Goal: Task Accomplishment & Management: Manage account settings

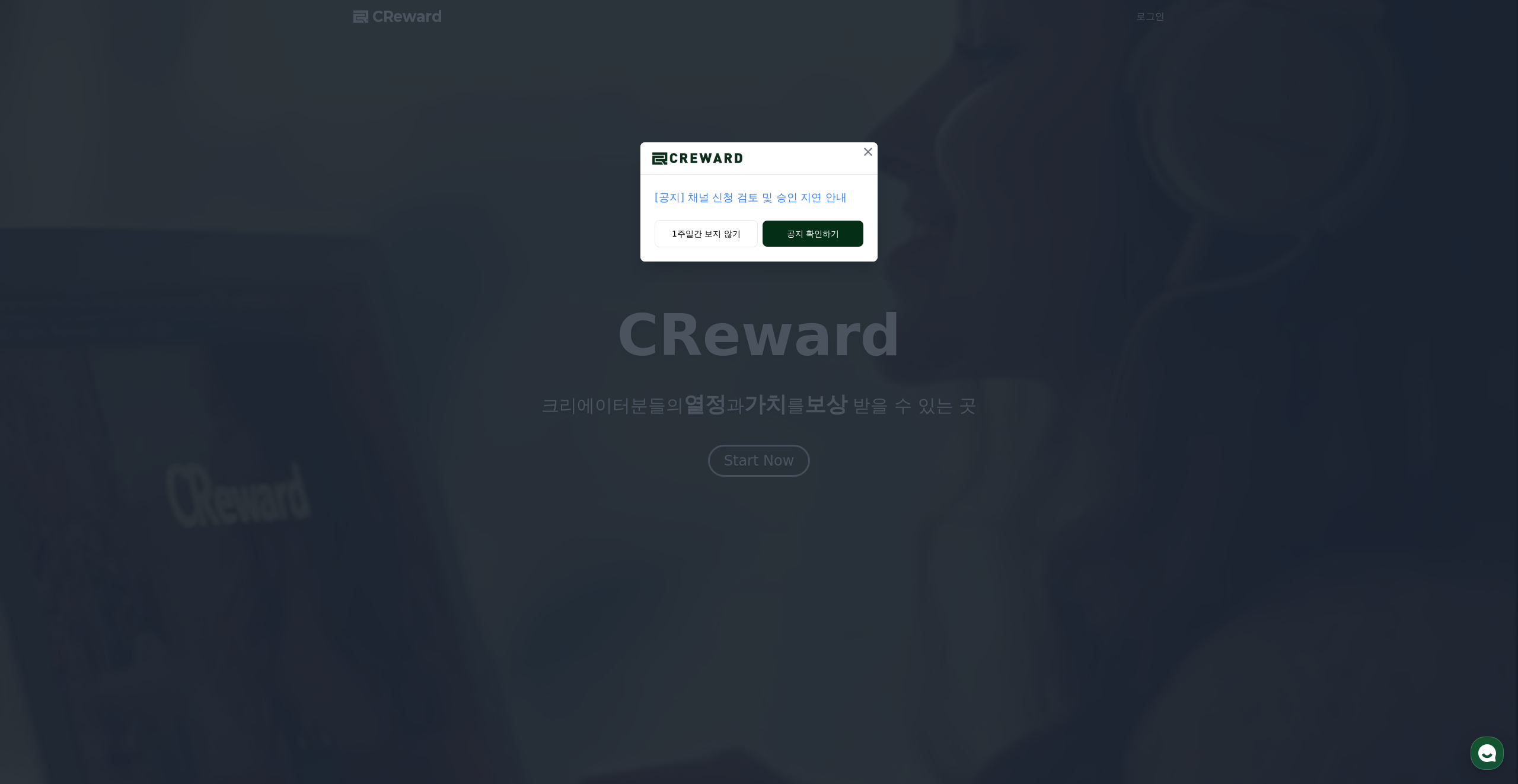
click at [783, 236] on button "공지 확인하기" at bounding box center [813, 233] width 101 height 26
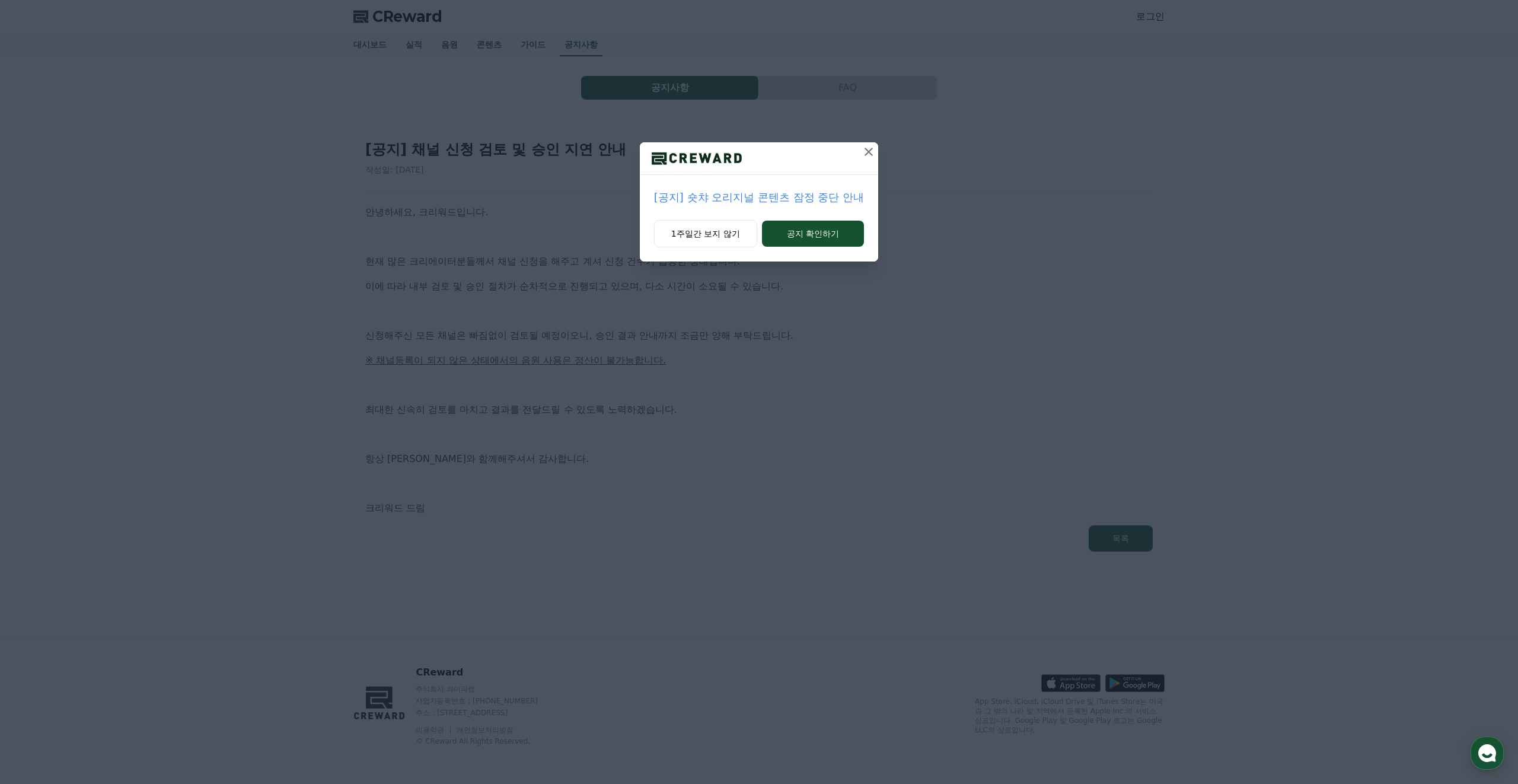
click at [872, 143] on button at bounding box center [869, 152] width 19 height 19
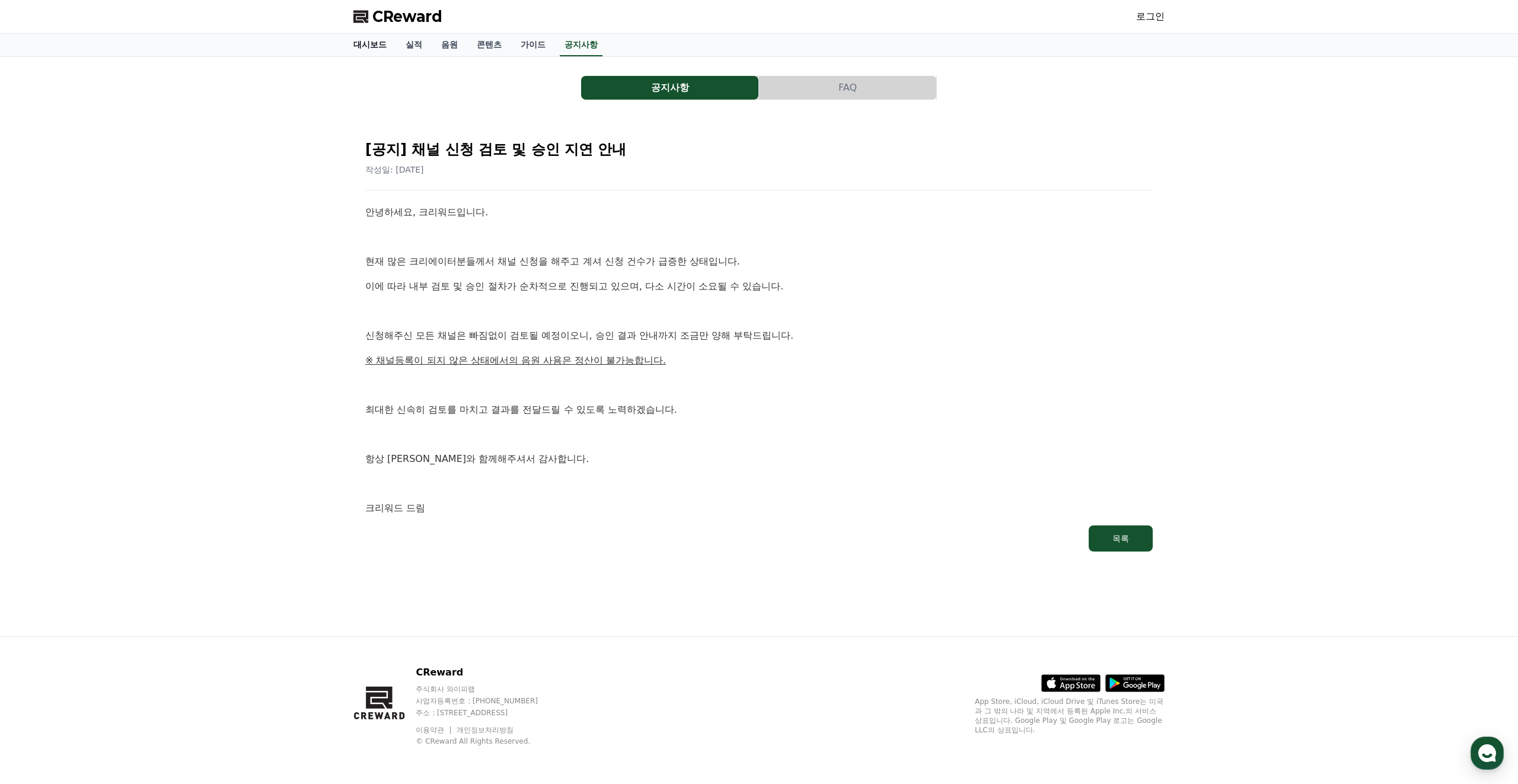
click at [368, 43] on link "대시보드" at bounding box center [370, 44] width 52 height 22
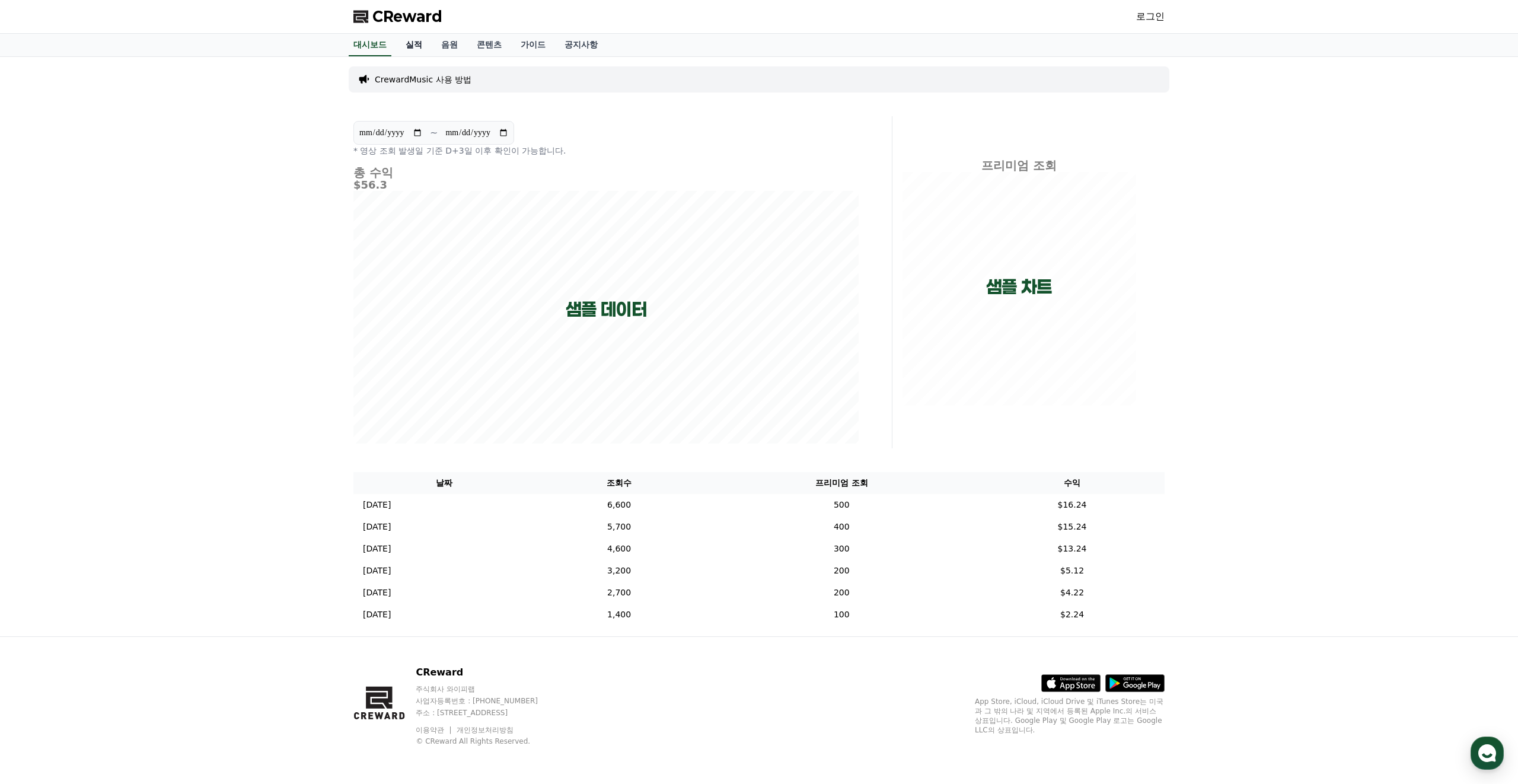
click at [407, 45] on link "실적" at bounding box center [414, 44] width 36 height 22
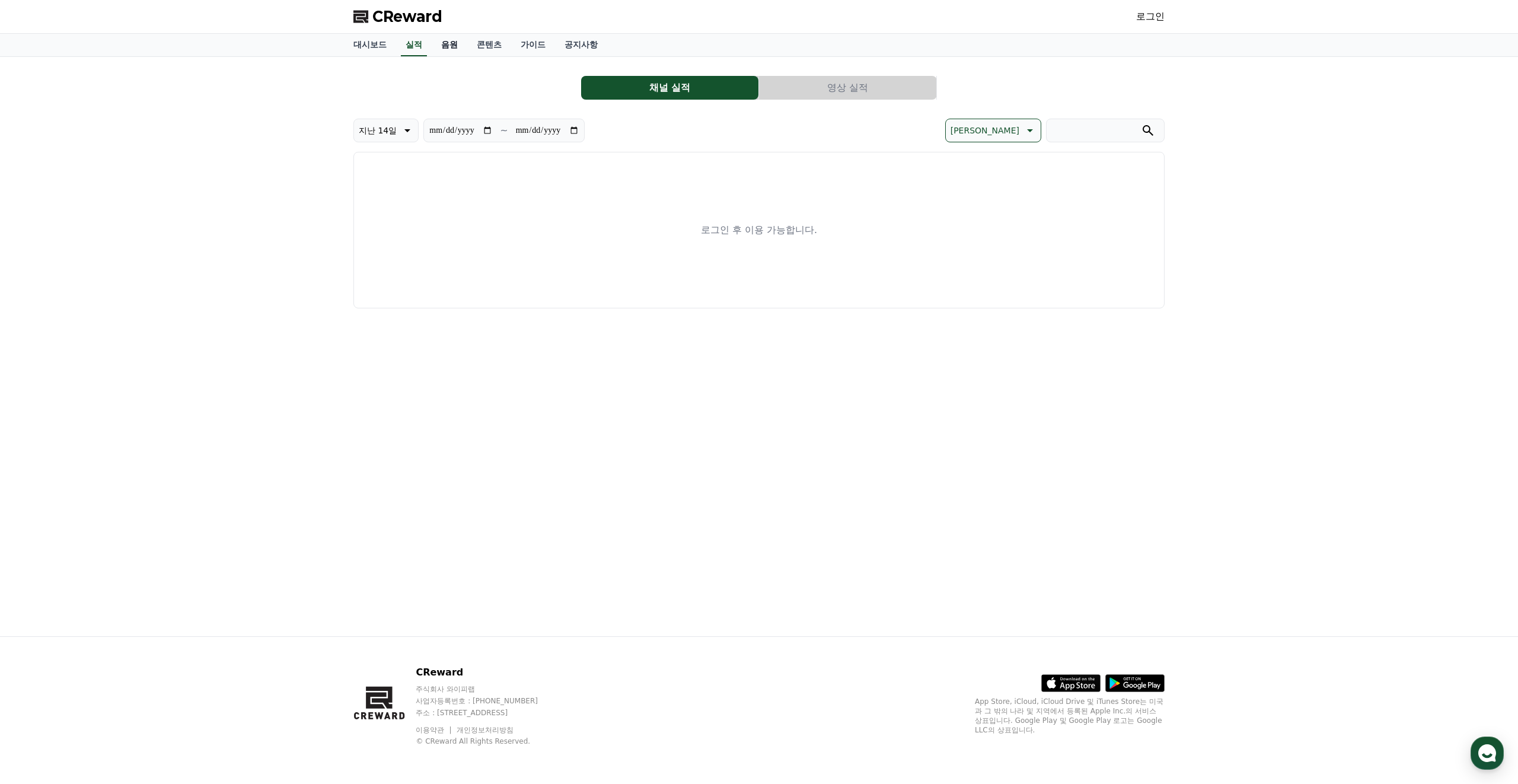
click at [437, 45] on link "음원" at bounding box center [449, 44] width 36 height 22
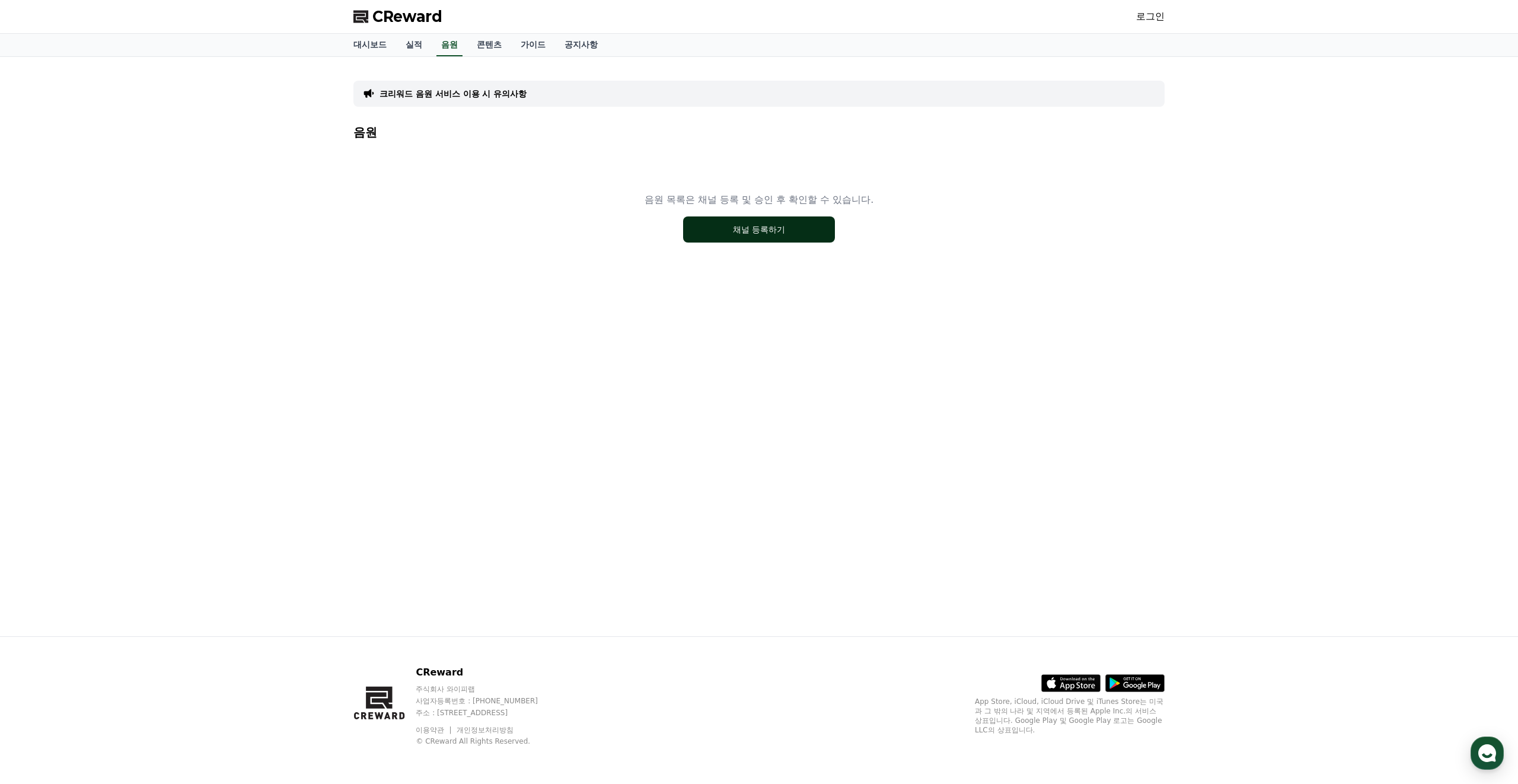
click at [715, 229] on button "채널 등록하기" at bounding box center [759, 229] width 152 height 26
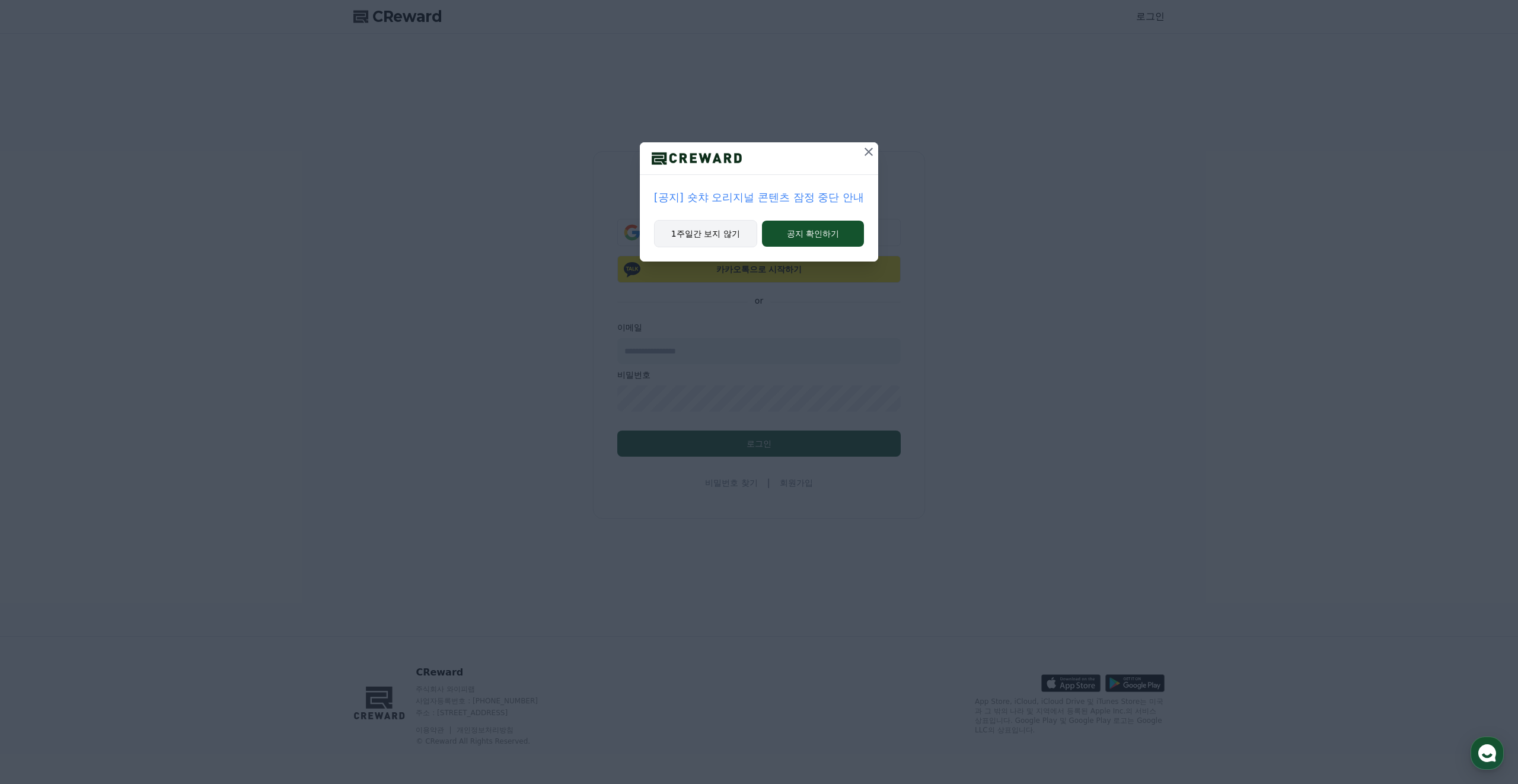
click at [744, 235] on button "1주일간 보지 않기" at bounding box center [705, 233] width 103 height 27
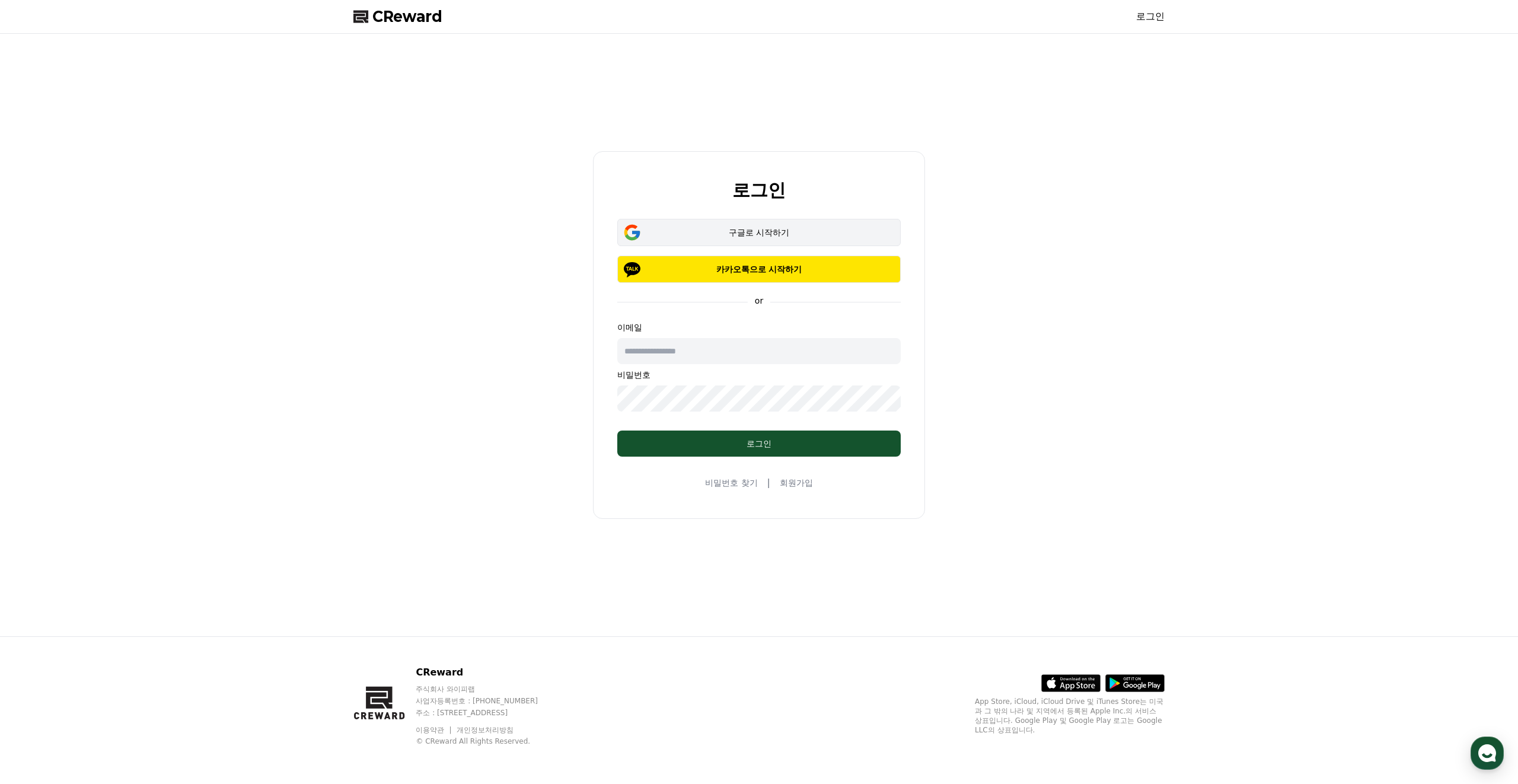
click at [760, 223] on button "구글로 시작하기" at bounding box center [759, 232] width 283 height 27
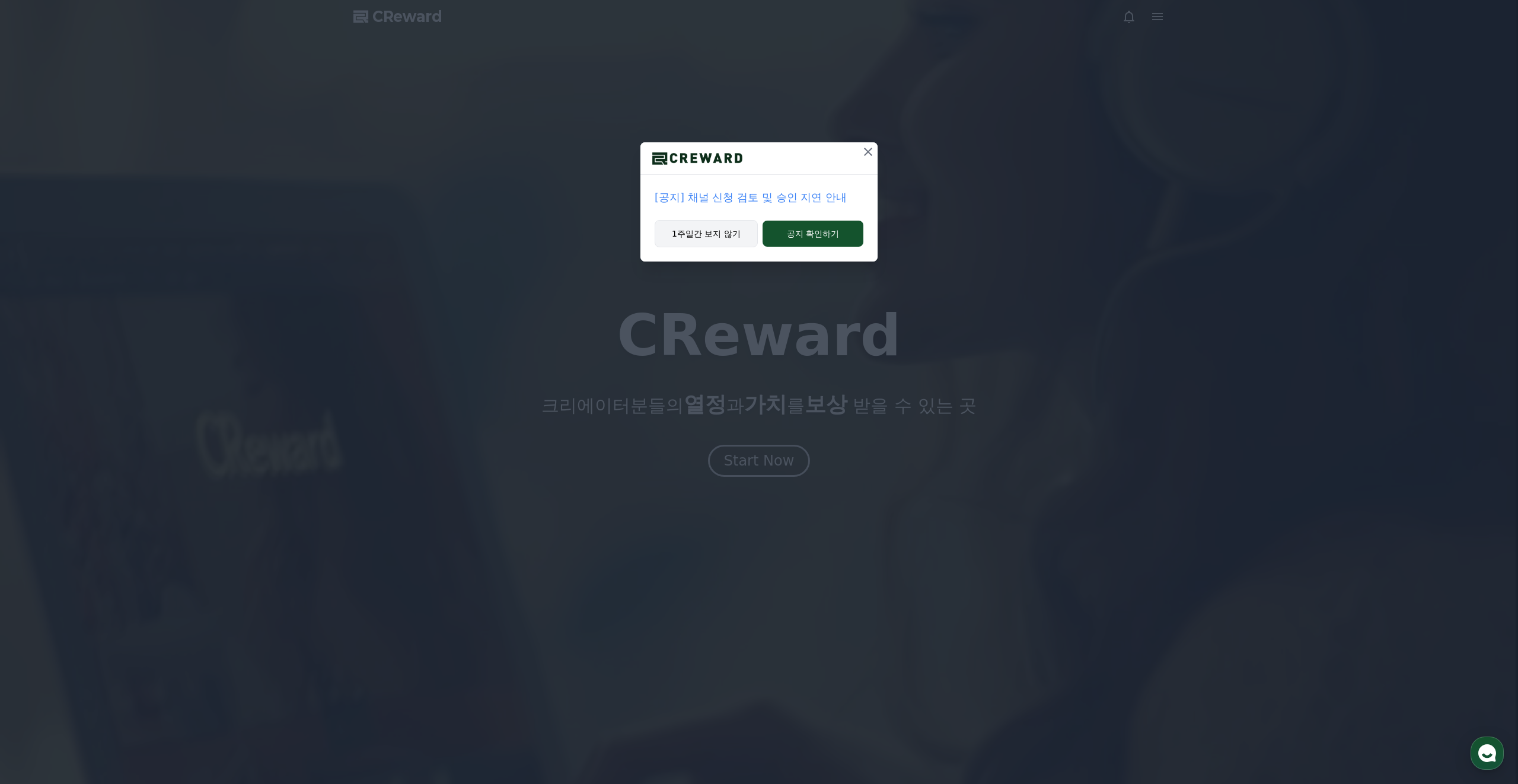
click at [712, 231] on button "1주일간 보지 않기" at bounding box center [706, 233] width 103 height 27
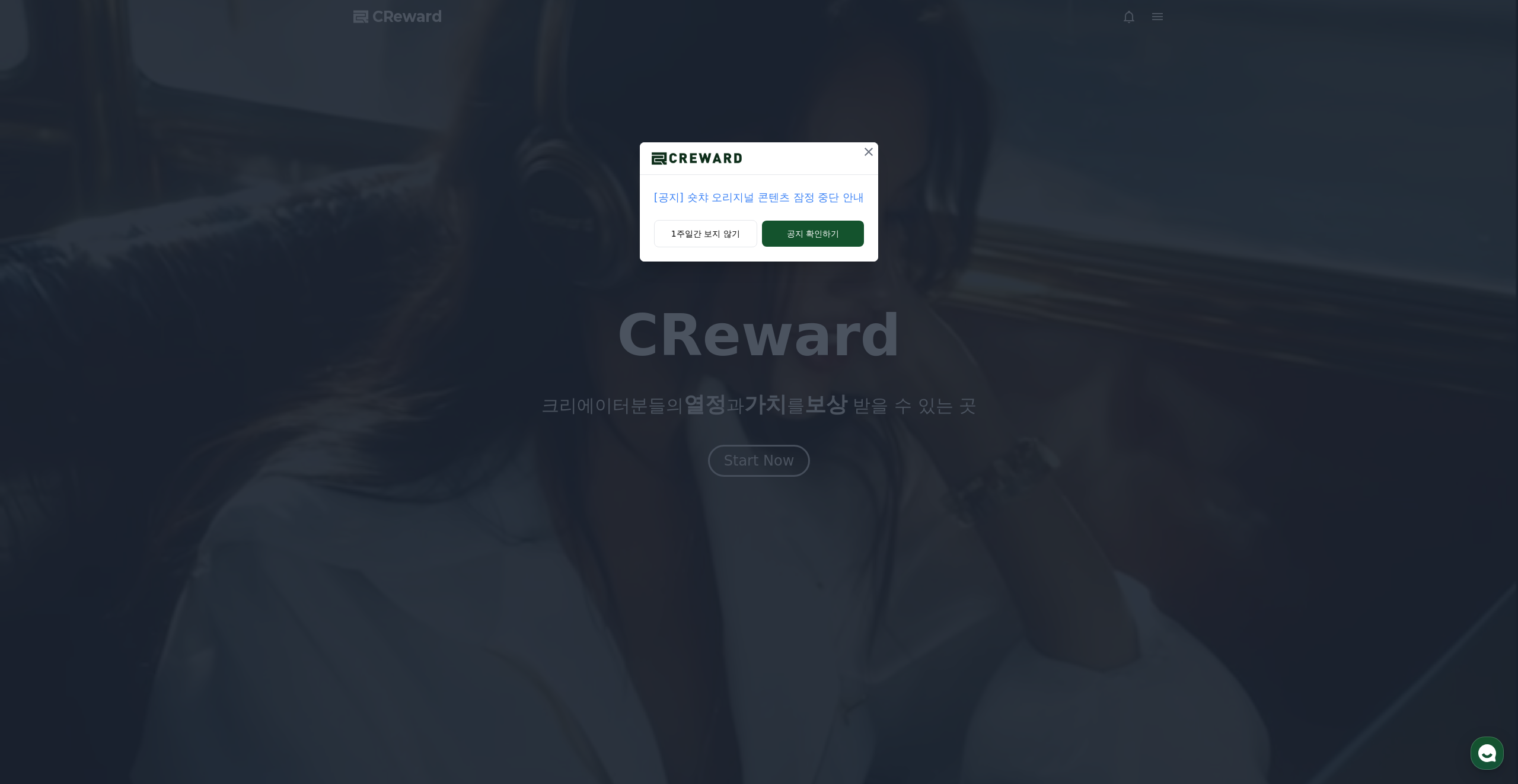
click at [863, 154] on icon at bounding box center [869, 152] width 14 height 14
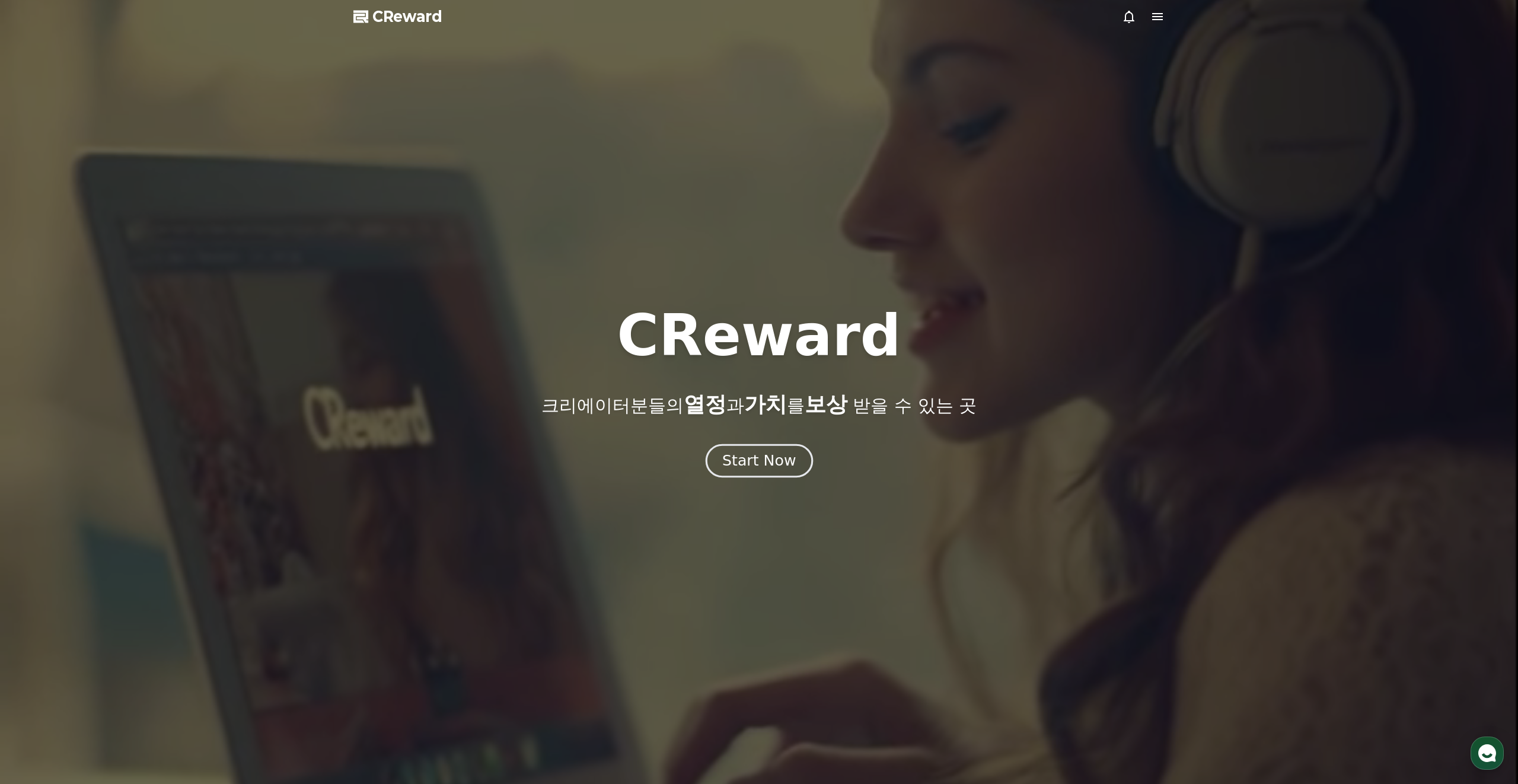
click at [724, 451] on button "Start Now" at bounding box center [758, 461] width 107 height 34
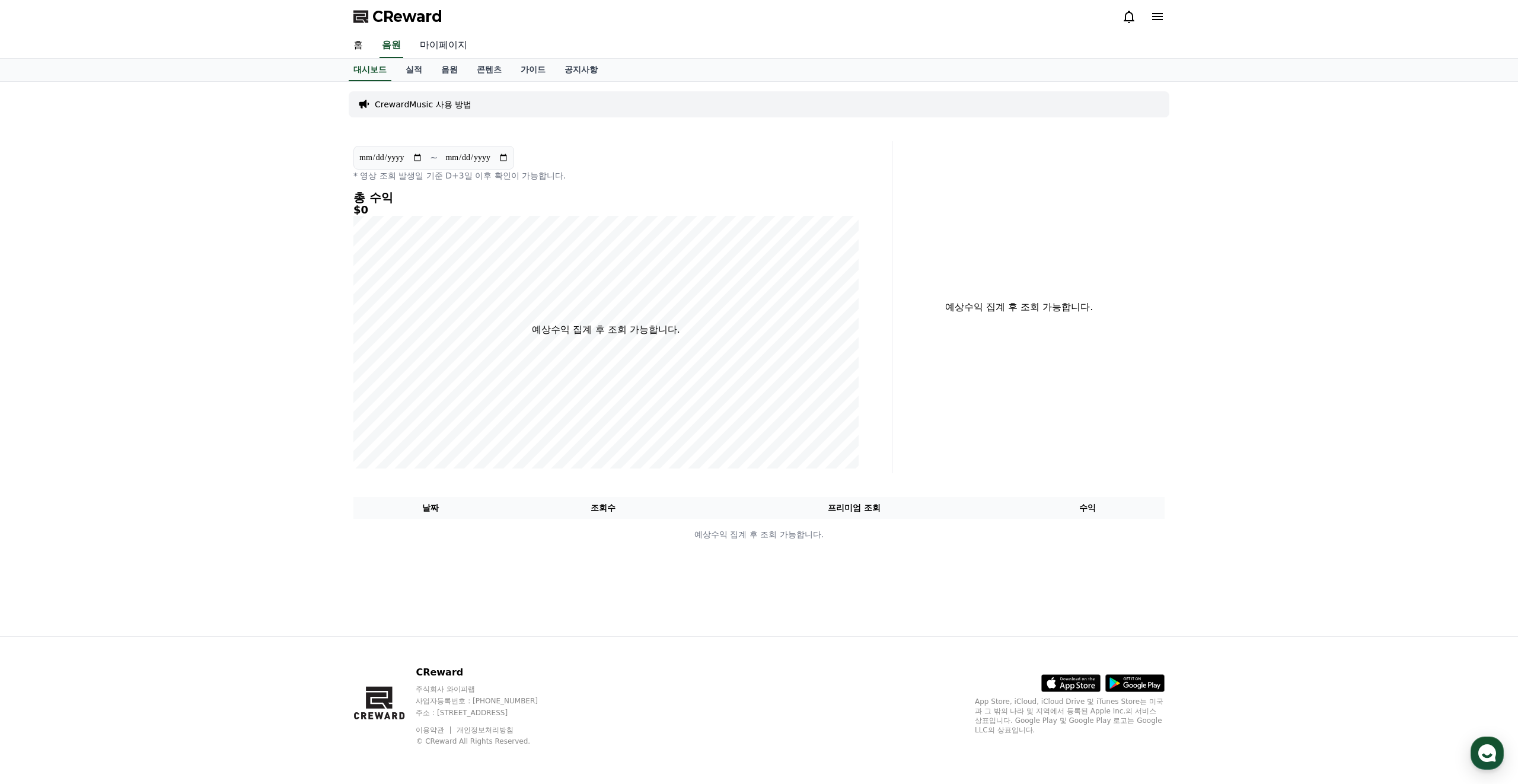
click at [435, 41] on link "마이페이지" at bounding box center [443, 45] width 67 height 25
select select "**********"
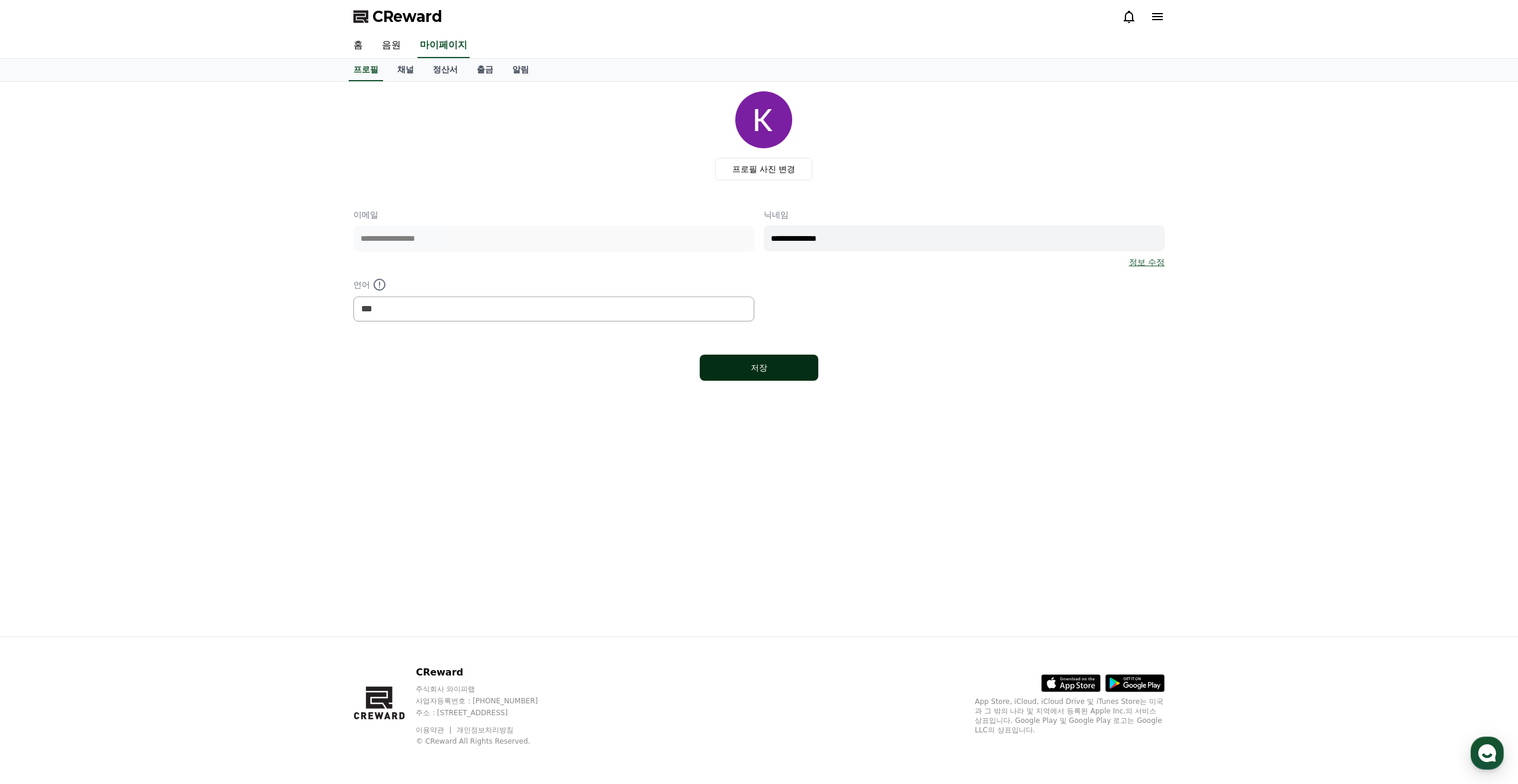
click at [726, 371] on div "저장" at bounding box center [759, 368] width 71 height 12
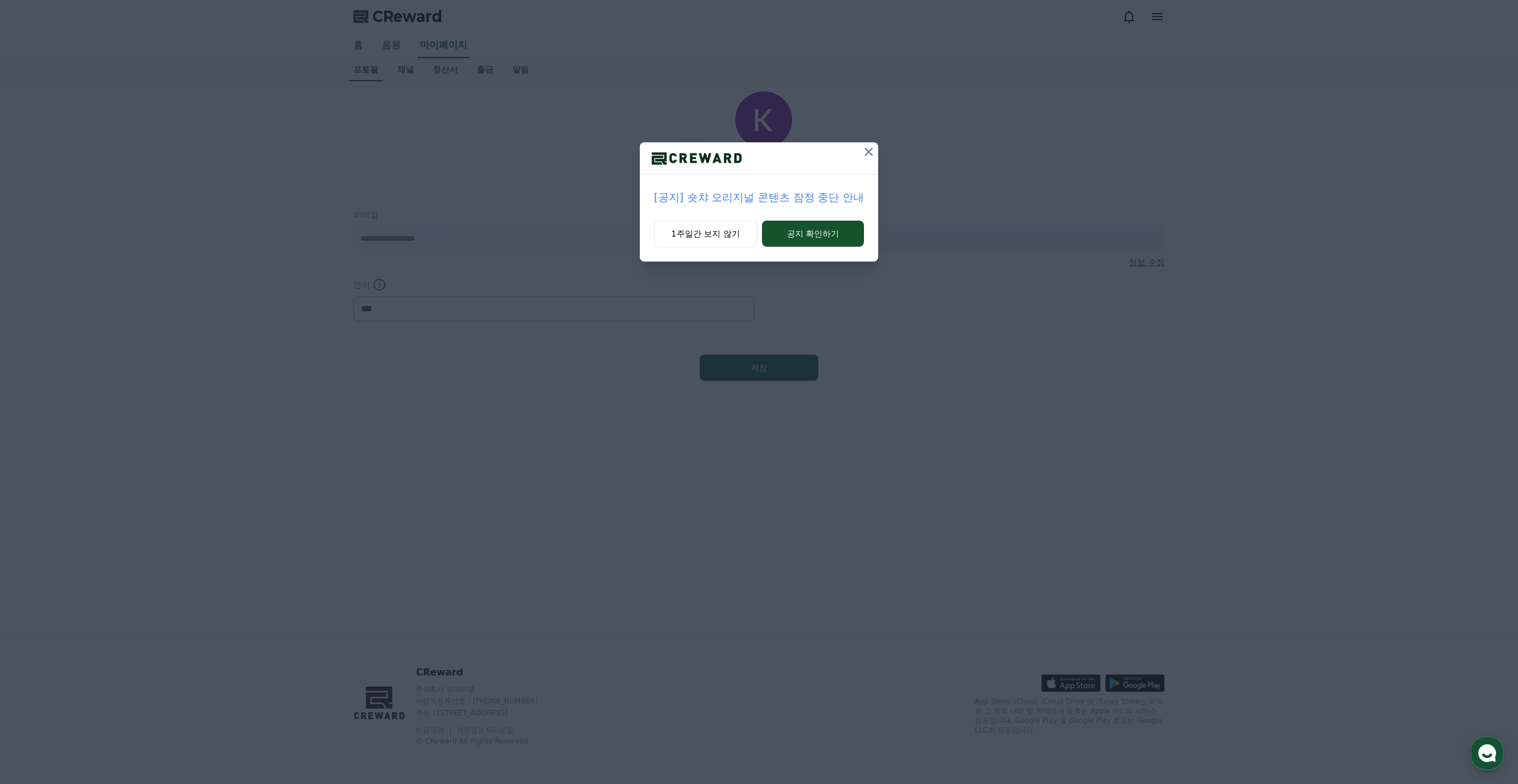
select select "**********"
click at [717, 233] on button "1주일간 보지 않기" at bounding box center [705, 233] width 103 height 27
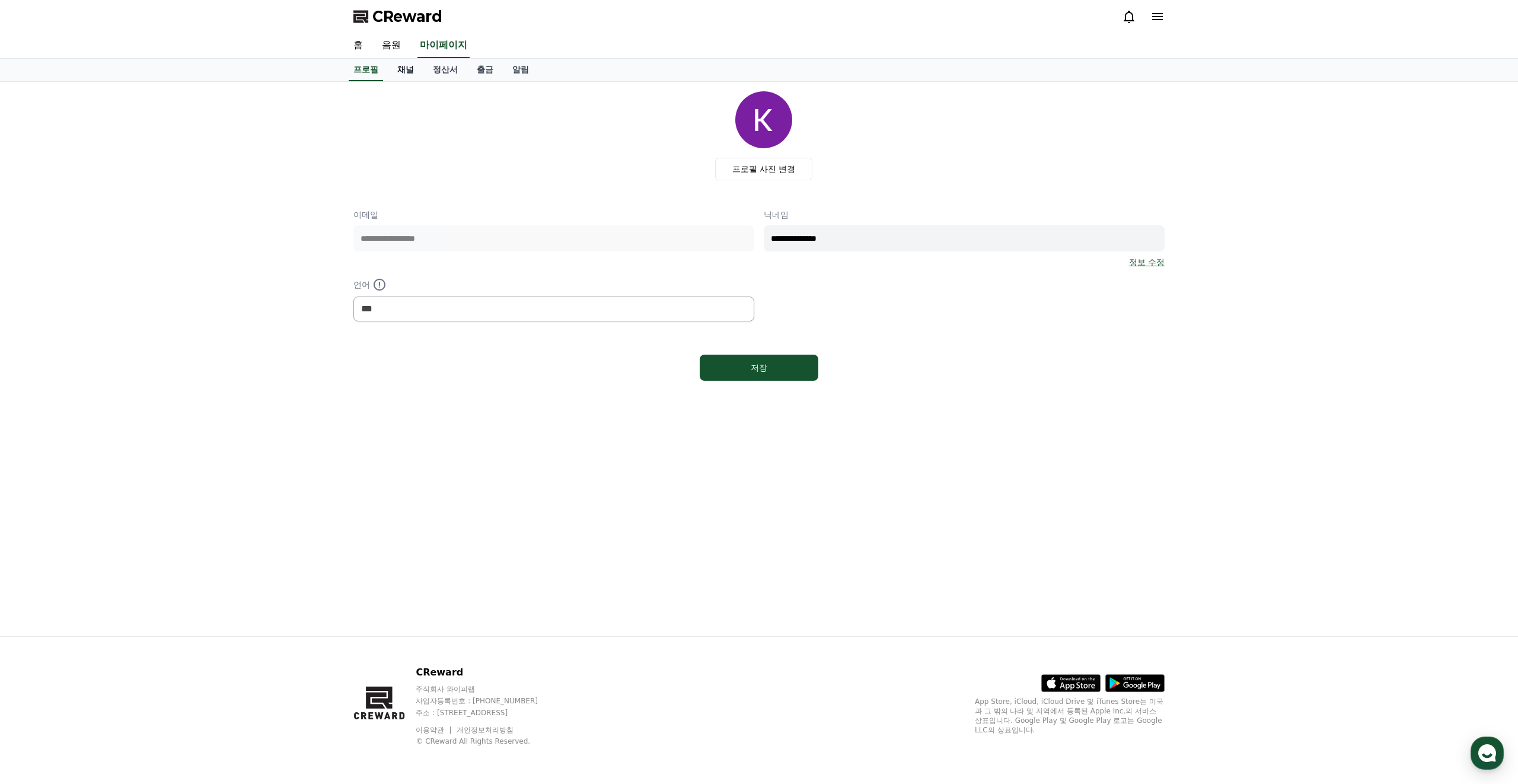
click at [395, 67] on link "채널" at bounding box center [406, 69] width 36 height 22
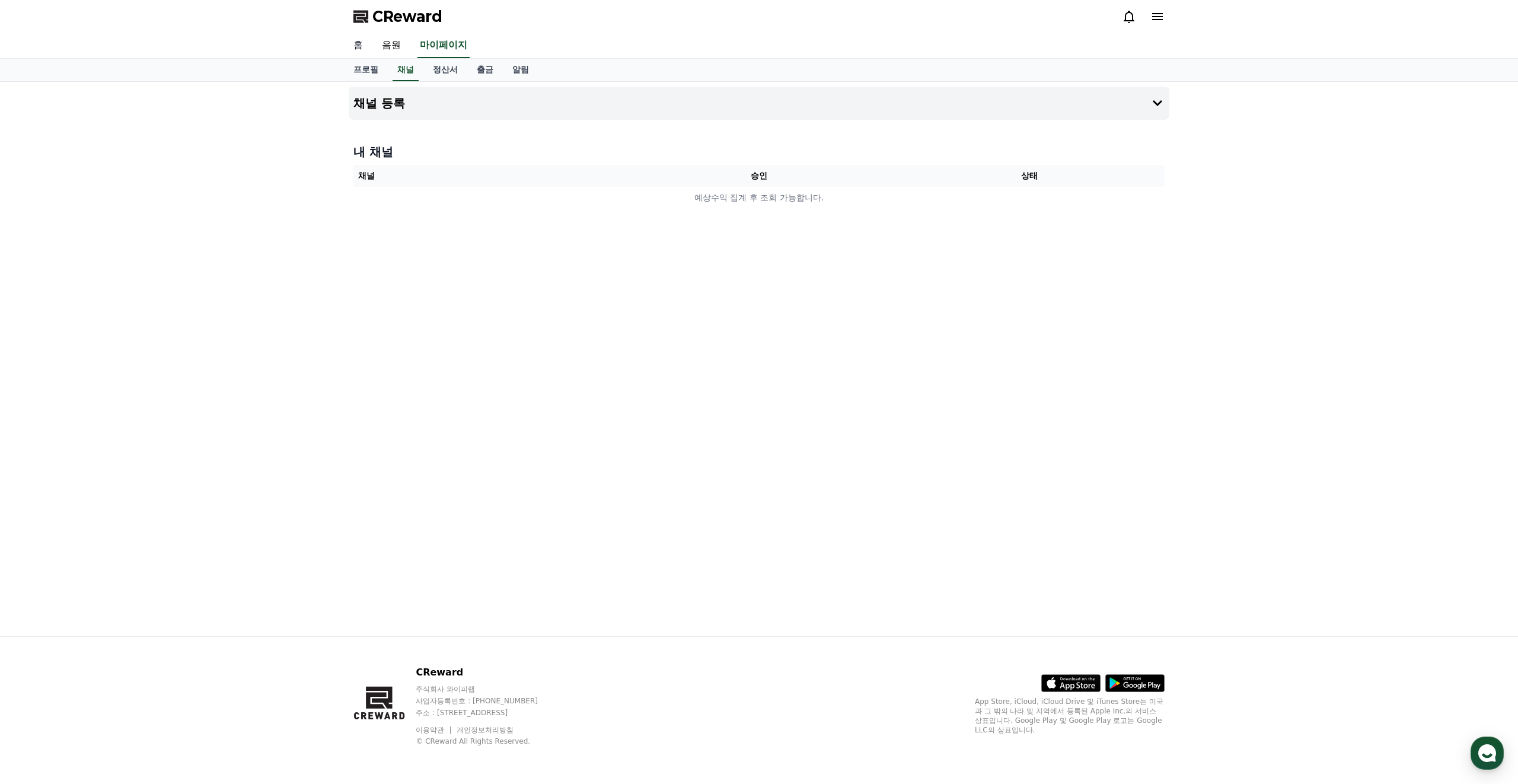
click at [362, 44] on link "홈" at bounding box center [358, 45] width 29 height 25
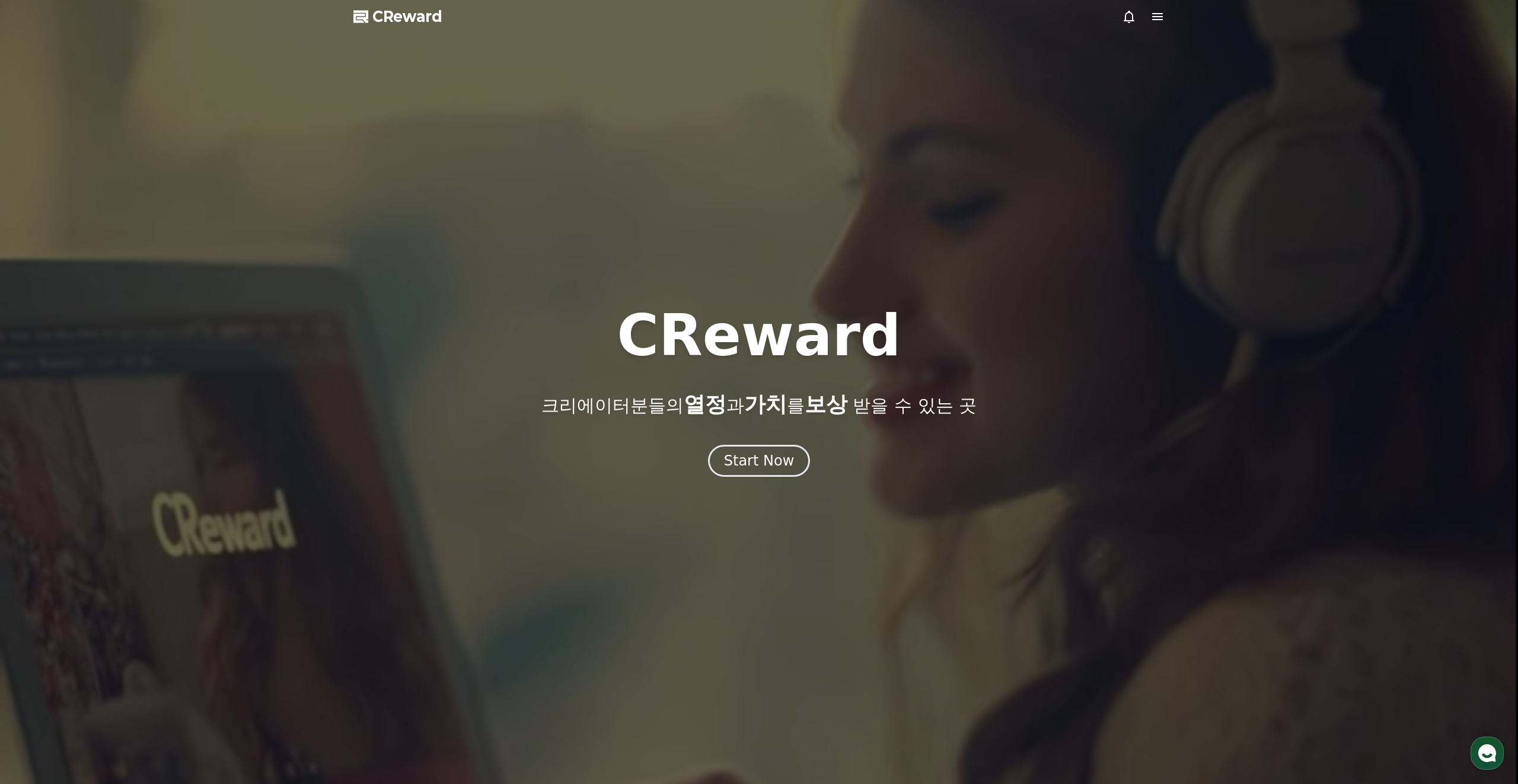
click at [411, 14] on span "CReward" at bounding box center [408, 17] width 70 height 19
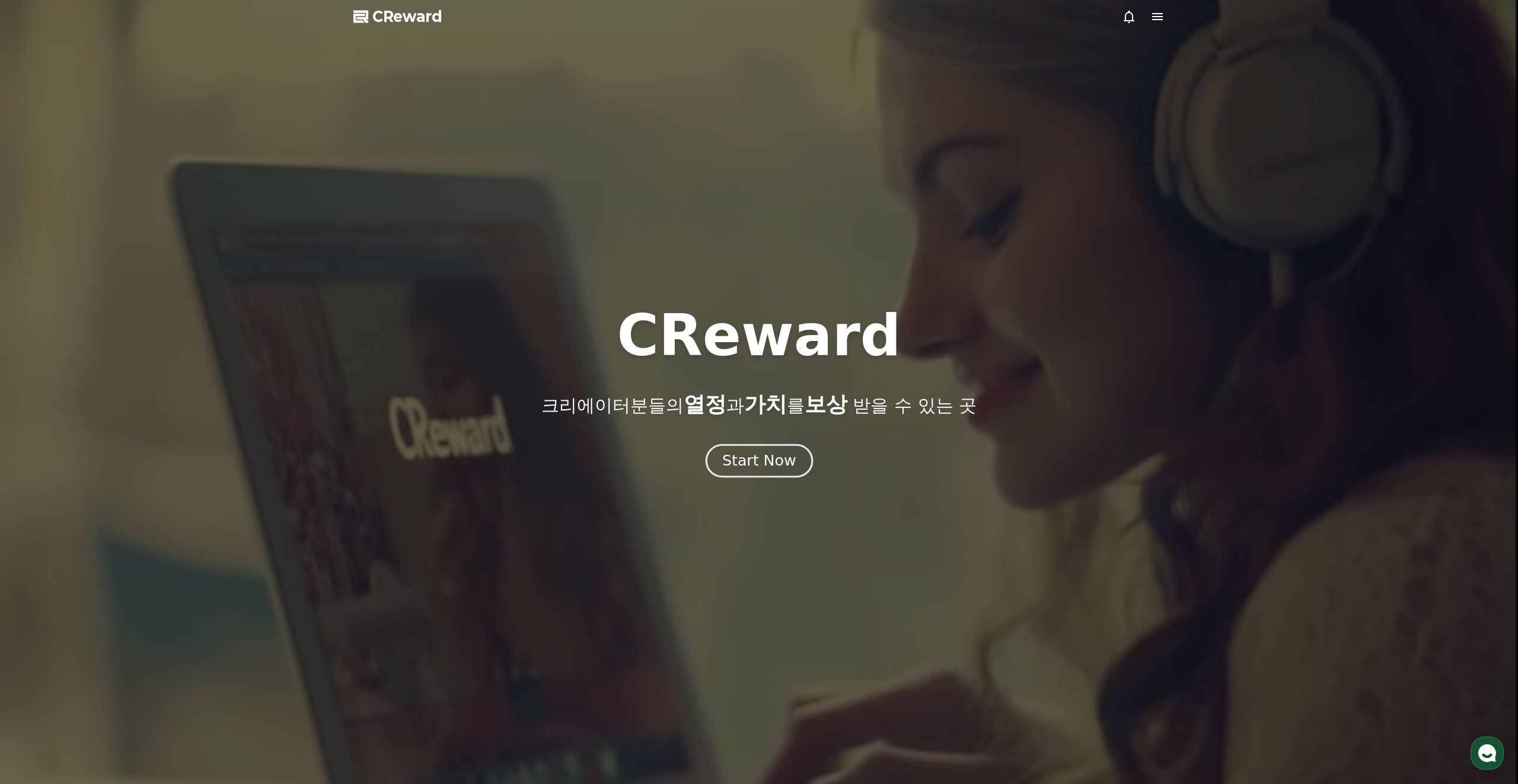
click at [736, 449] on button "Start Now" at bounding box center [758, 461] width 107 height 34
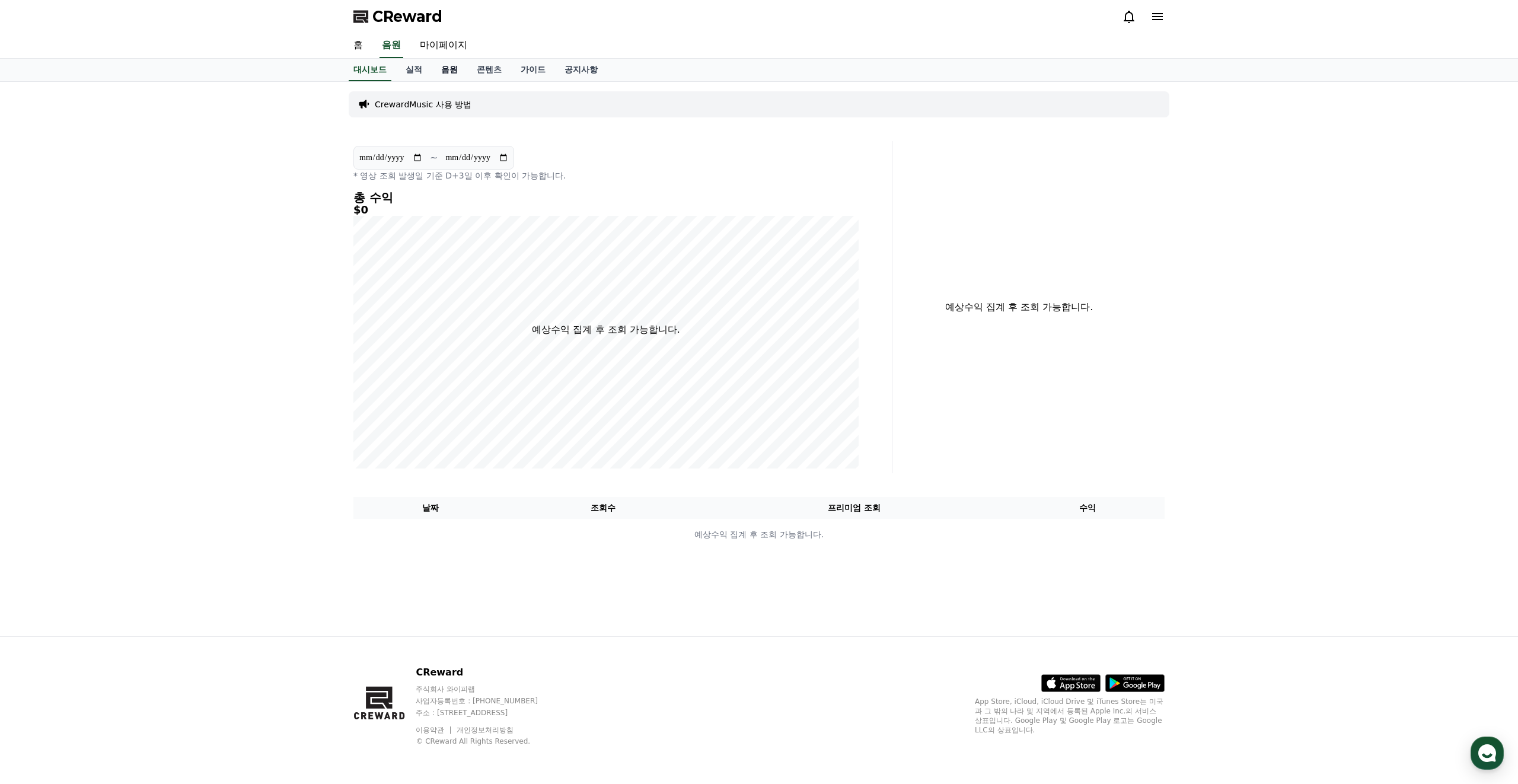
click at [443, 69] on link "음원" at bounding box center [449, 69] width 36 height 22
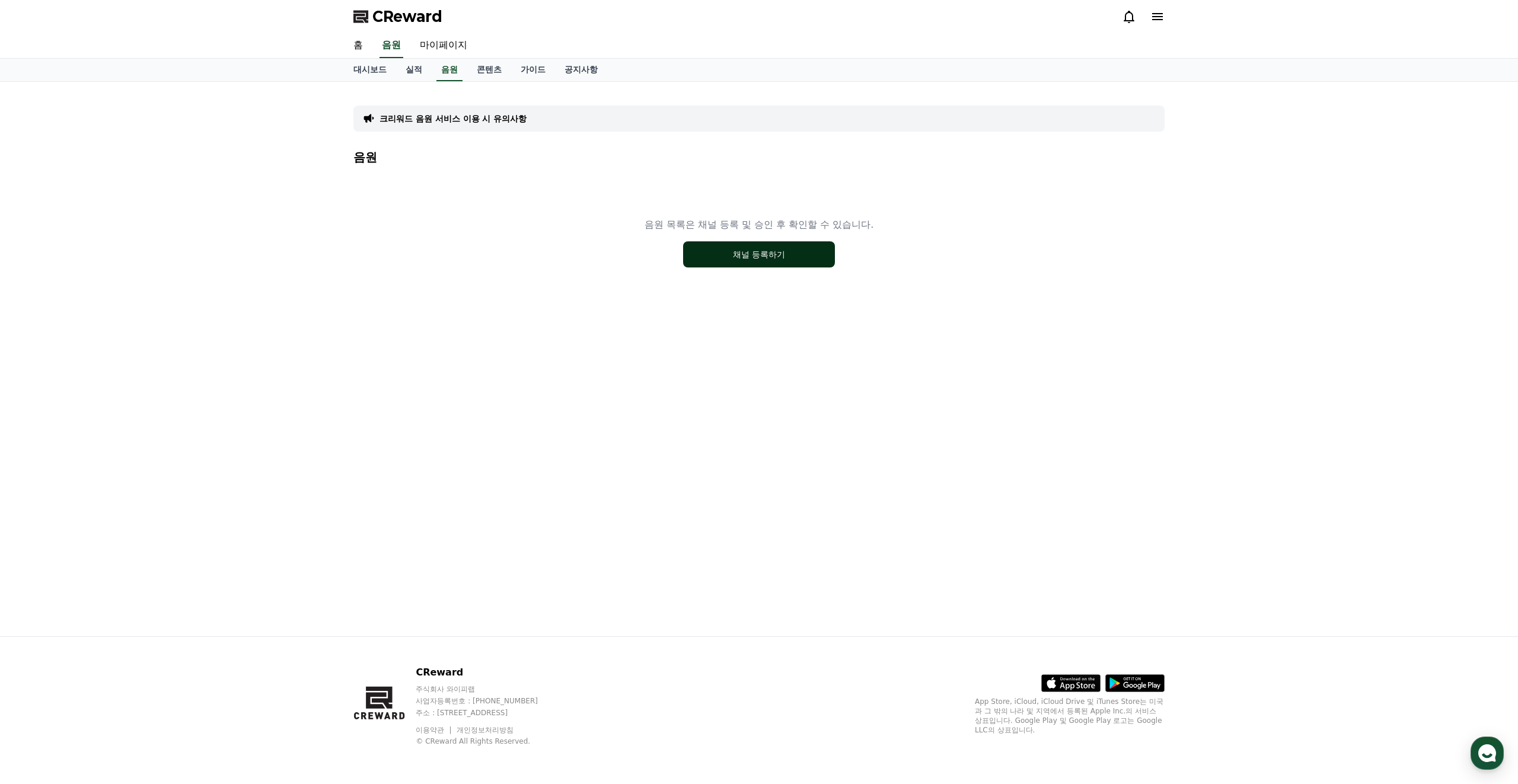
click at [743, 265] on button "채널 등록하기" at bounding box center [759, 254] width 152 height 26
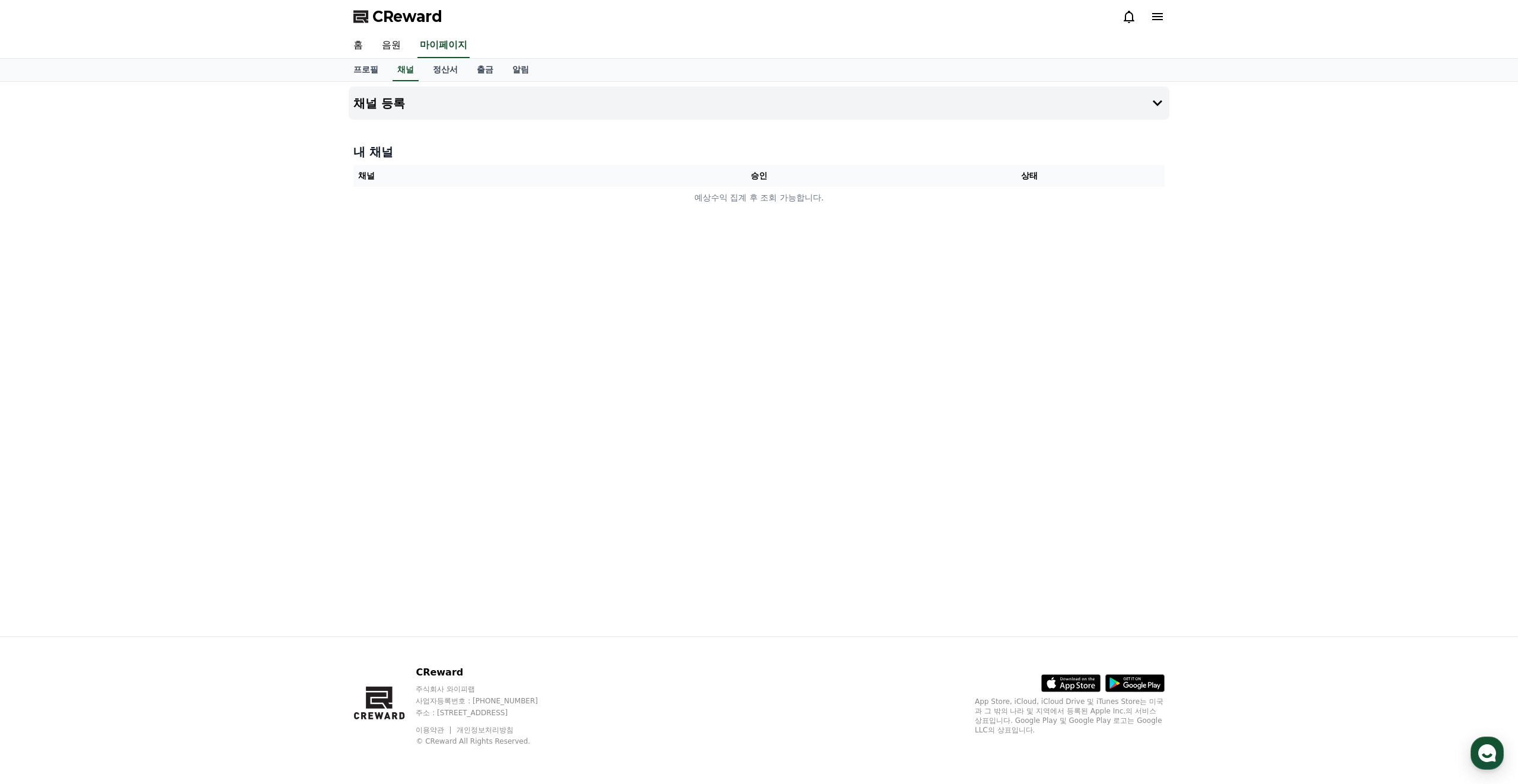
click at [743, 265] on div "채널 등록 내 채널 채널 승인 상태 예상수익 집계 후 조회 가능합니다." at bounding box center [759, 359] width 830 height 554
